Goal: Obtain resource: Download file/media

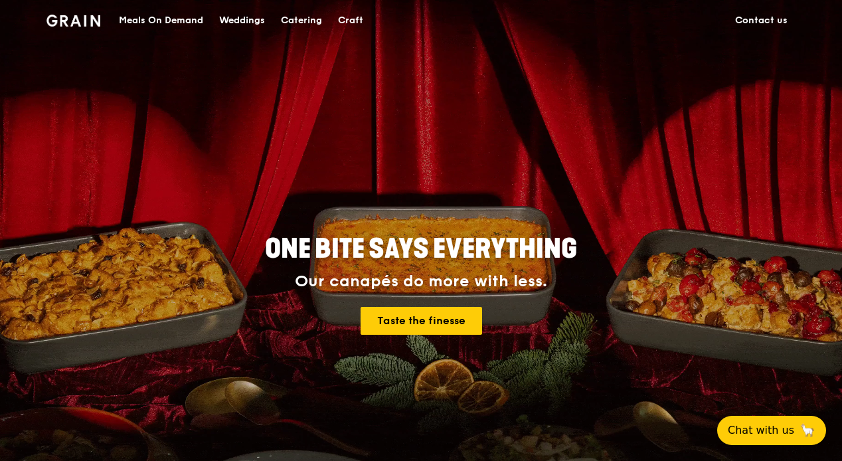
click at [312, 17] on div "Catering" at bounding box center [301, 21] width 41 height 40
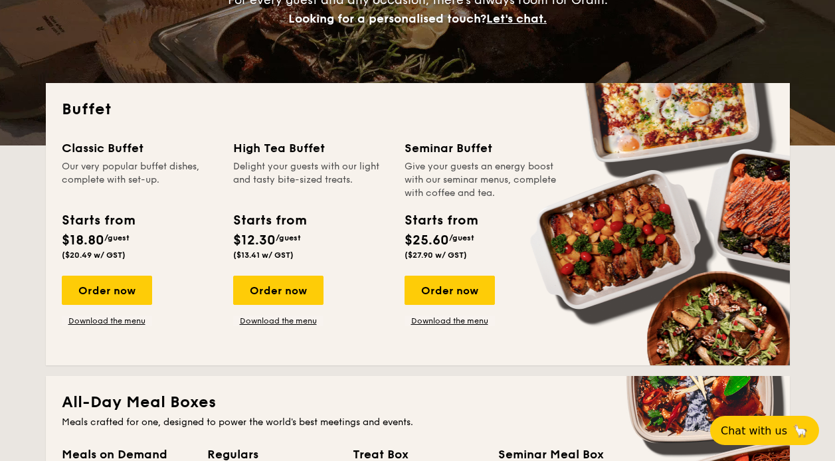
scroll to position [226, 0]
click at [100, 319] on link "Download the menu" at bounding box center [107, 320] width 90 height 11
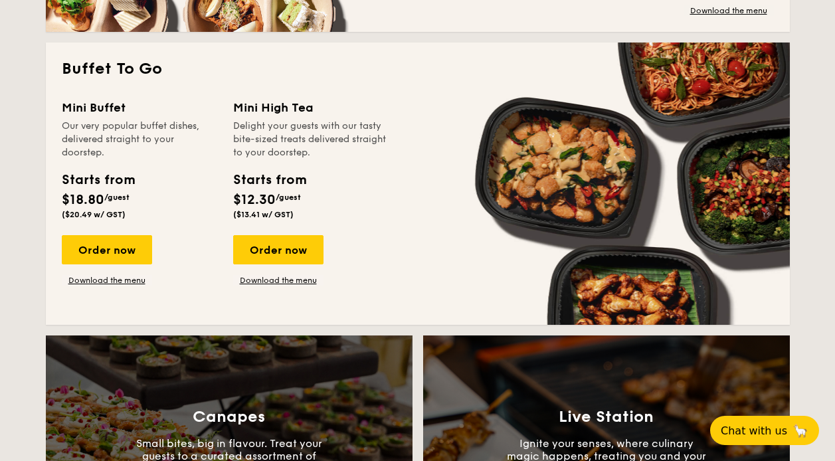
scroll to position [858, 0]
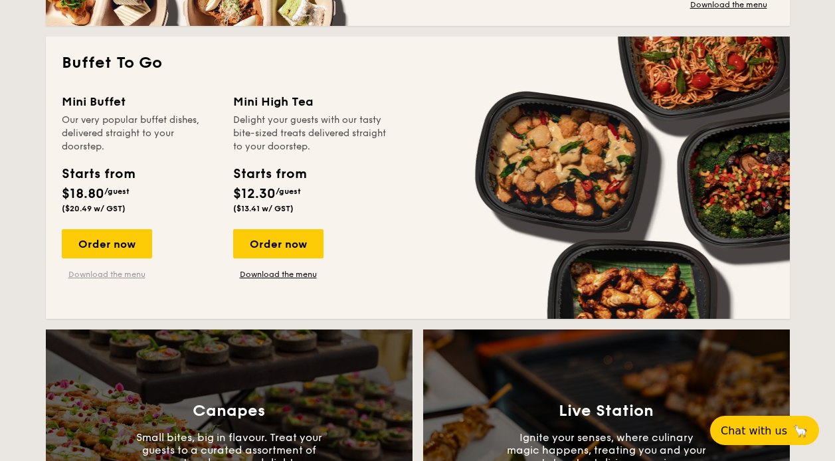
click at [101, 274] on link "Download the menu" at bounding box center [107, 274] width 90 height 11
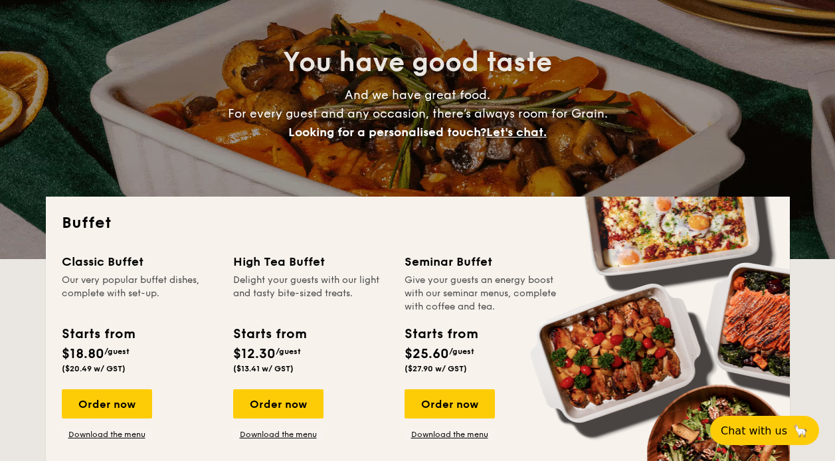
scroll to position [223, 0]
